Goal: Information Seeking & Learning: Learn about a topic

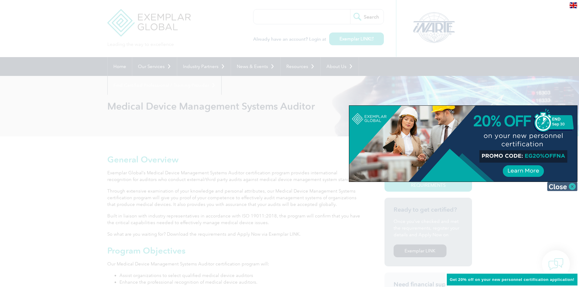
click at [558, 183] on img at bounding box center [562, 186] width 30 height 9
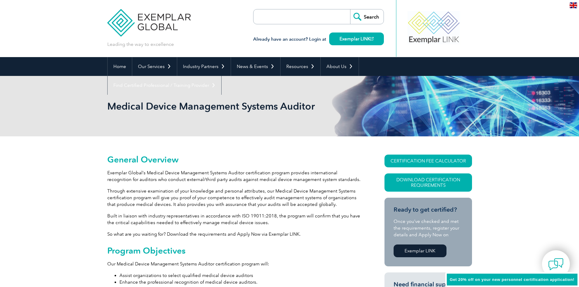
click at [428, 160] on link "CERTIFICATION FEE CALCULATOR" at bounding box center [429, 161] width 88 height 13
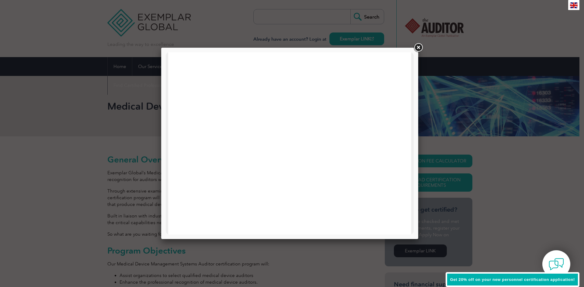
click at [418, 47] on link at bounding box center [418, 47] width 11 height 11
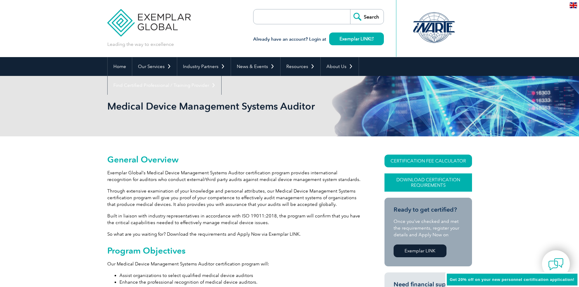
click at [426, 176] on link "Download Certification Requirements" at bounding box center [429, 183] width 88 height 18
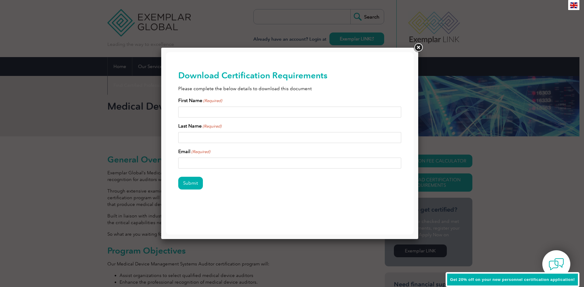
click at [415, 47] on link at bounding box center [418, 47] width 11 height 11
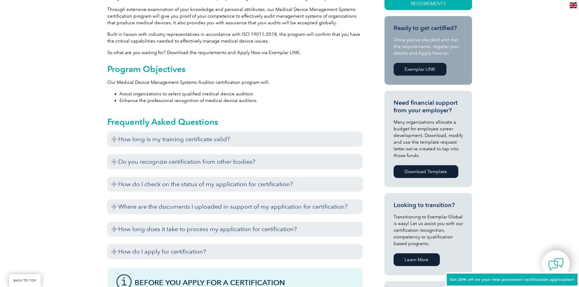
scroll to position [182, 0]
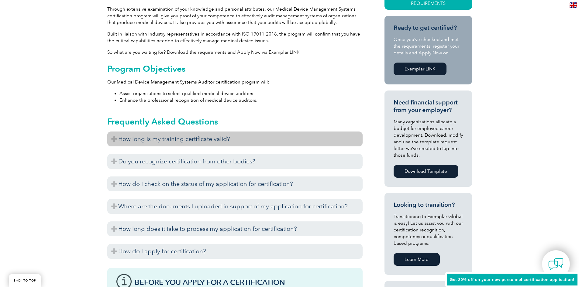
click at [207, 143] on h3 "How long is my training certificate valid?" at bounding box center [234, 139] width 255 height 15
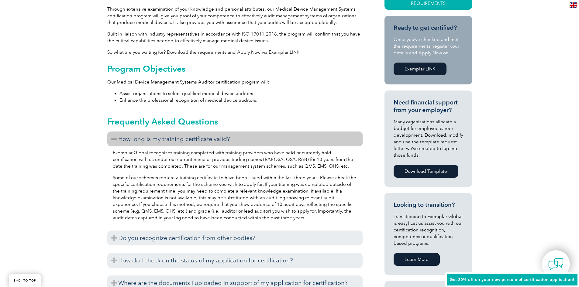
click at [207, 143] on h3 "How long is my training certificate valid?" at bounding box center [234, 139] width 255 height 15
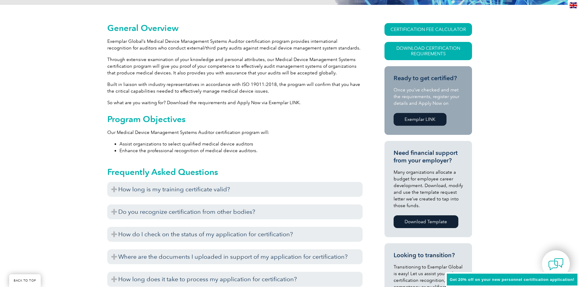
scroll to position [0, 0]
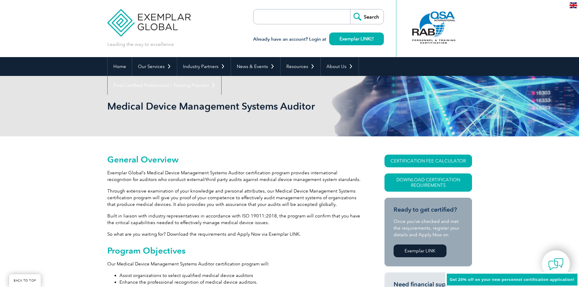
drag, startPoint x: 289, startPoint y: 215, endPoint x: 286, endPoint y: 97, distance: 117.4
click at [208, 105] on h1 "Medical Device Management Systems Auditor" at bounding box center [223, 106] width 233 height 12
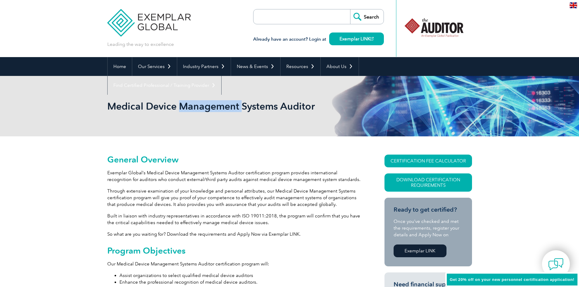
click at [208, 105] on h1 "Medical Device Management Systems Auditor" at bounding box center [223, 106] width 233 height 12
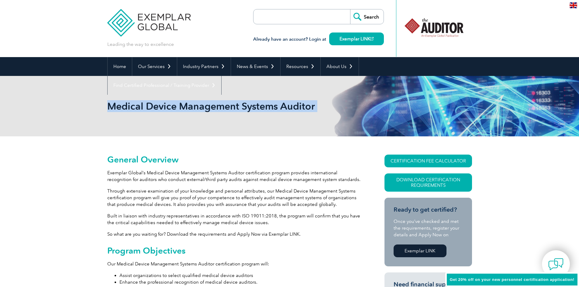
click at [208, 105] on h1 "Medical Device Management Systems Auditor" at bounding box center [223, 106] width 233 height 12
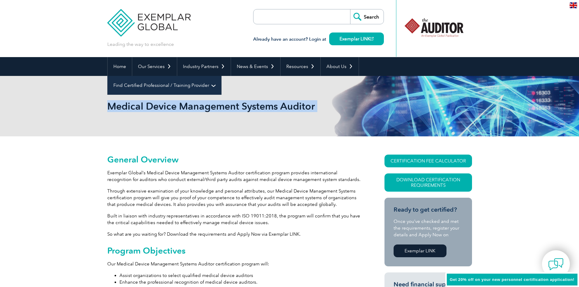
copy body "Medical Device Management Systems Auditor"
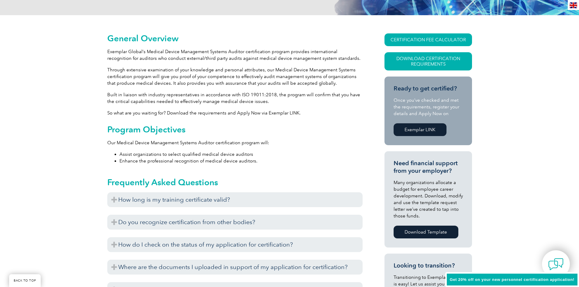
scroll to position [122, 0]
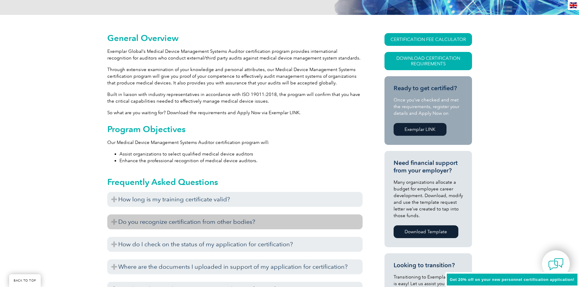
click at [176, 220] on h3 "Do you recognize certification from other bodies?" at bounding box center [234, 222] width 255 height 15
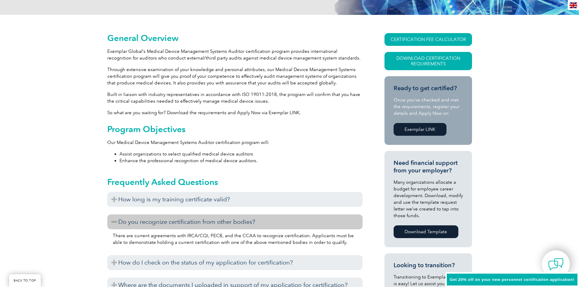
click at [176, 220] on h3 "Do you recognize certification from other bodies?" at bounding box center [234, 222] width 255 height 15
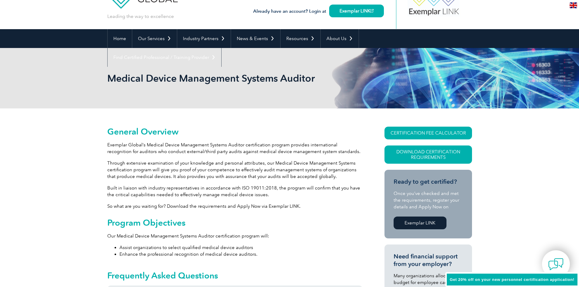
scroll to position [0, 0]
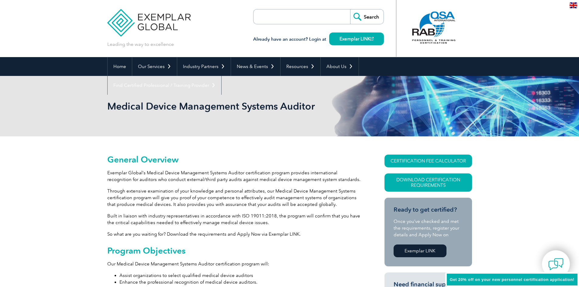
click at [271, 19] on input "search" at bounding box center [289, 16] width 64 height 15
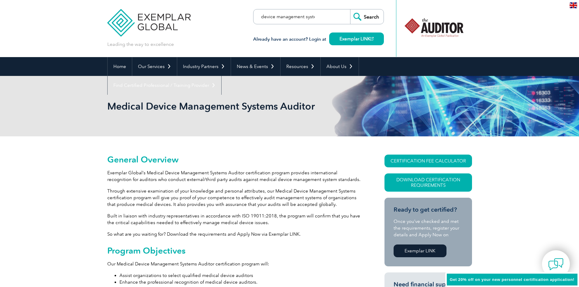
scroll to position [0, 24]
type input "medical device management systems"
click at [350, 9] on input "Search" at bounding box center [366, 16] width 33 height 15
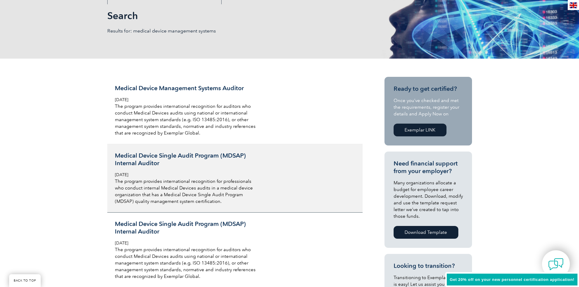
scroll to position [91, 0]
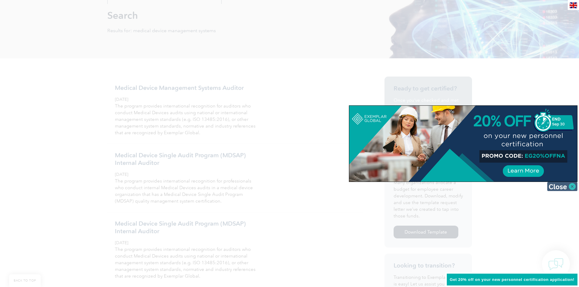
click at [557, 187] on img at bounding box center [562, 186] width 30 height 9
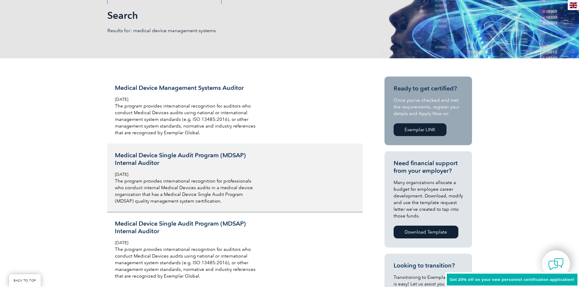
click at [226, 153] on h3 "Medical Device Single Audit Program (MDSAP) Internal Auditor" at bounding box center [187, 159] width 144 height 15
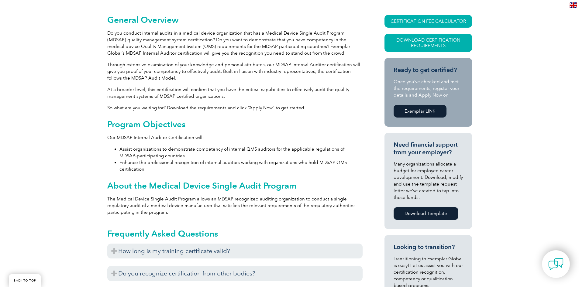
scroll to position [152, 0]
click at [426, 112] on link "Exemplar LINK" at bounding box center [420, 111] width 53 height 13
click at [425, 111] on link "Exemplar LINK" at bounding box center [420, 111] width 53 height 13
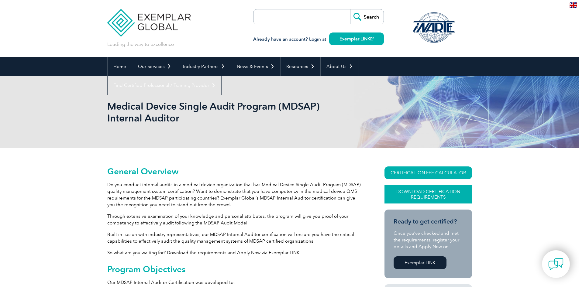
click at [421, 197] on link "Download Certification Requirements" at bounding box center [429, 194] width 88 height 18
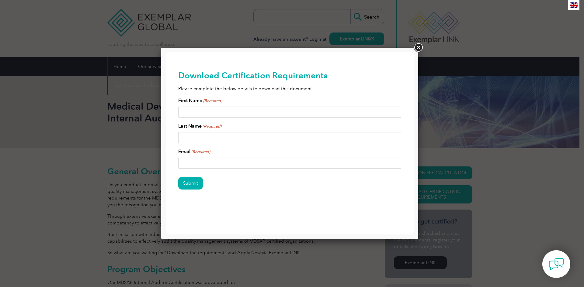
click at [417, 50] on link at bounding box center [418, 47] width 11 height 11
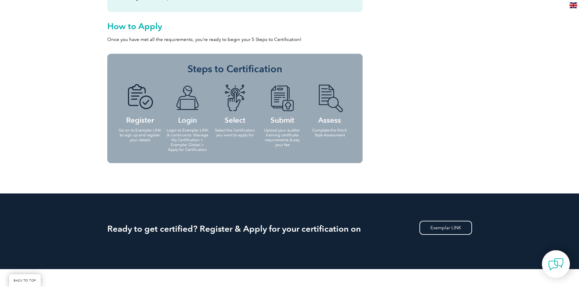
scroll to position [571, 0]
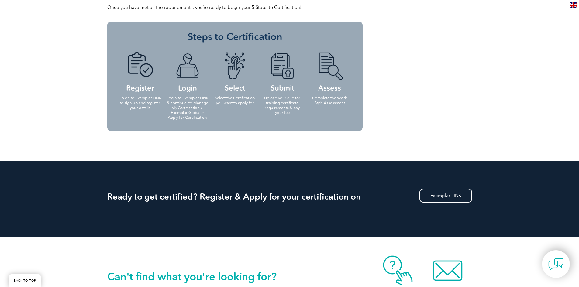
scroll to position [608, 0]
